Goal: Check status: Check status

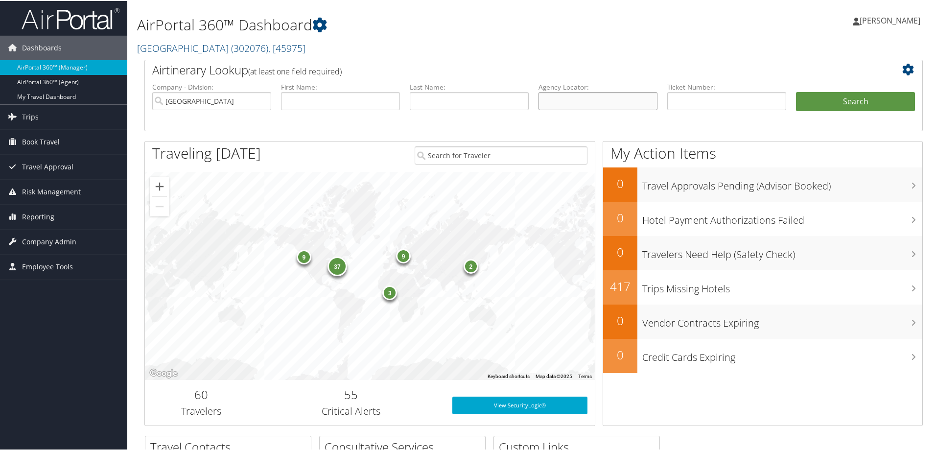
click at [608, 102] on input "text" at bounding box center [597, 100] width 119 height 18
paste input "UIUVZZ-SABRE"
type input "UIUVZZ"
click at [827, 99] on button "Search" at bounding box center [855, 101] width 119 height 20
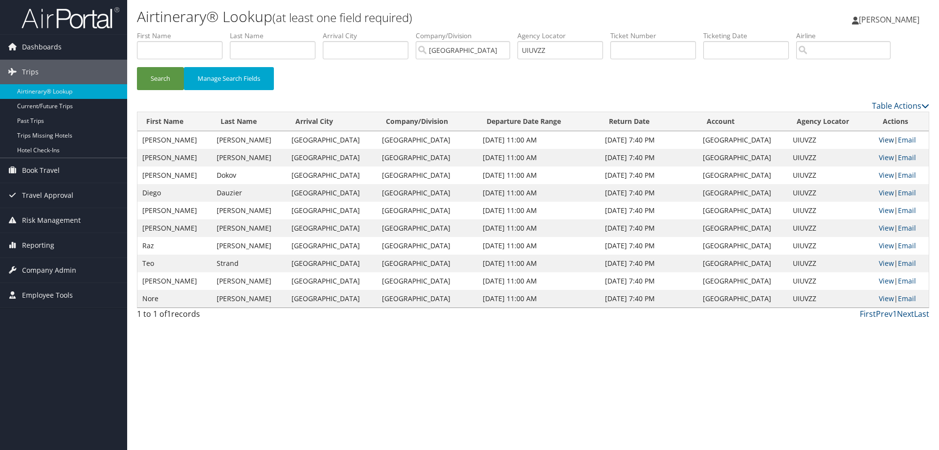
click at [879, 137] on link "View" at bounding box center [886, 139] width 15 height 9
